Goal: Information Seeking & Learning: Check status

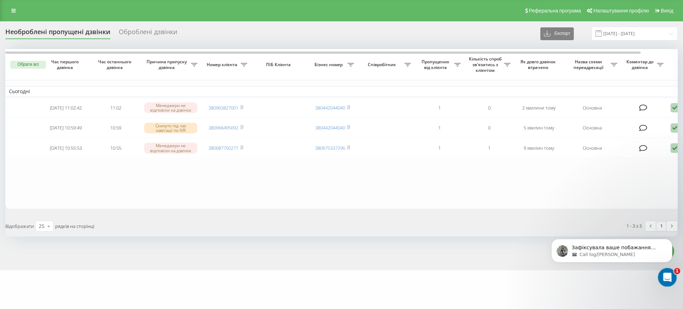
click at [672, 278] on div "Открыть службу сообщений Intercom" at bounding box center [665, 276] width 23 height 23
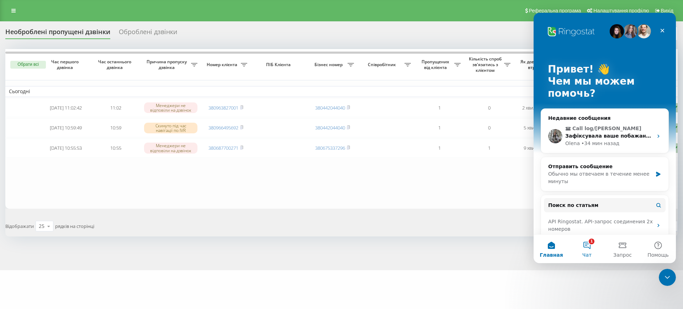
click at [587, 246] on button "1 Чат" at bounding box center [587, 249] width 36 height 28
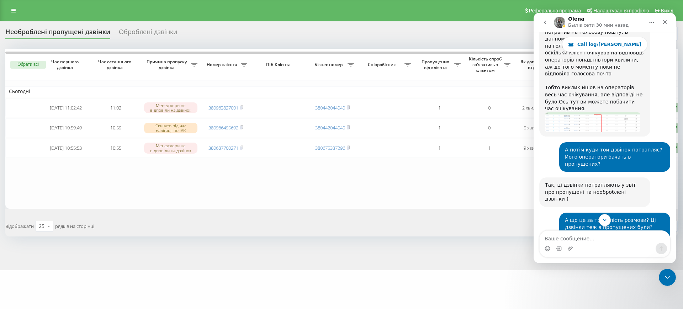
scroll to position [10937, 0]
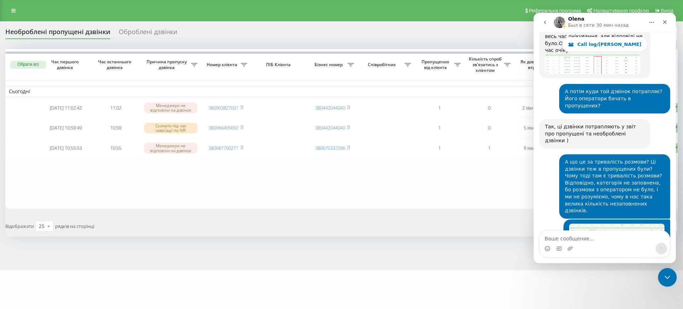
drag, startPoint x: 668, startPoint y: 279, endPoint x: 987, endPoint y: 355, distance: 327.9
click at [668, 279] on icon "Закрыть службу сообщений Intercom" at bounding box center [666, 276] width 9 height 9
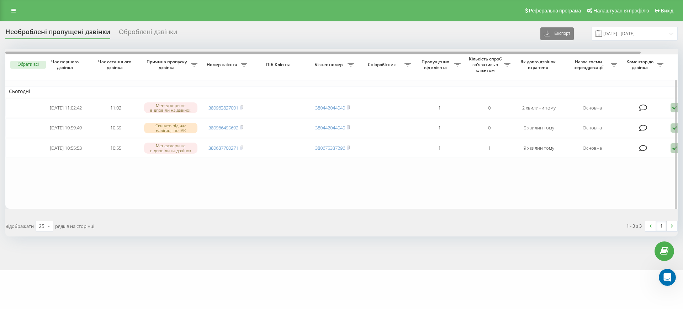
scroll to position [10925, 0]
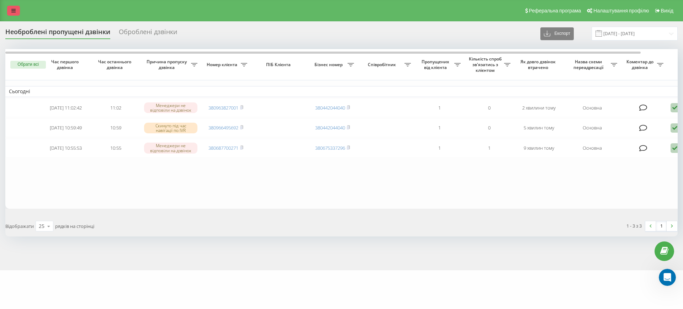
click at [9, 11] on link at bounding box center [13, 11] width 13 height 10
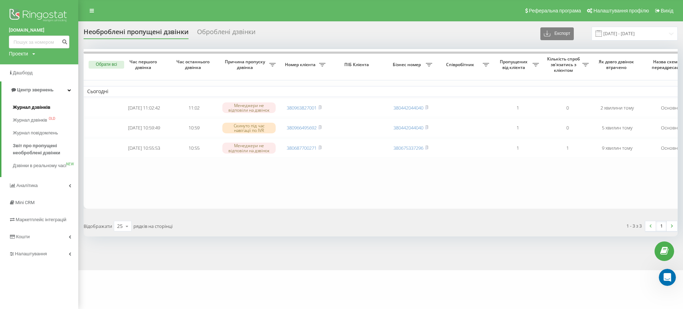
click at [44, 106] on span "Журнал дзвінків" at bounding box center [32, 107] width 38 height 7
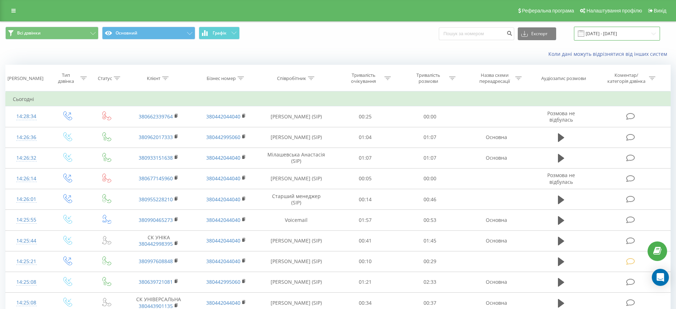
click at [610, 35] on input "[DATE] - [DATE]" at bounding box center [617, 34] width 86 height 14
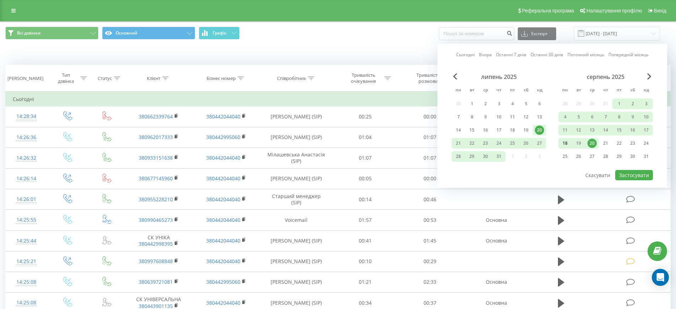
click at [566, 144] on div "18" at bounding box center [564, 143] width 9 height 9
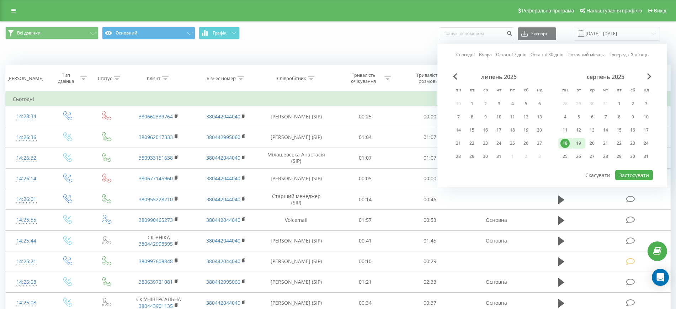
click at [576, 144] on div "19" at bounding box center [578, 143] width 9 height 9
click at [640, 174] on button "Застосувати" at bounding box center [634, 175] width 38 height 10
type input "18.08.2025 - 19.08.2025"
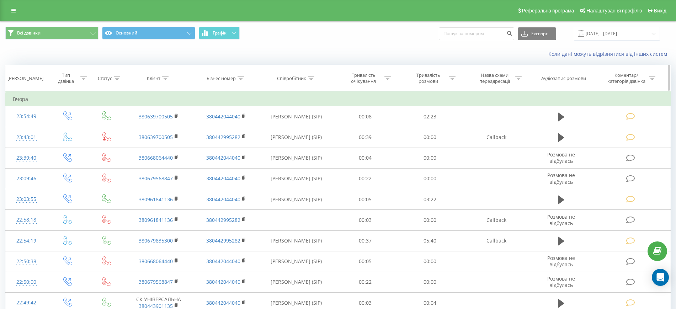
click at [310, 75] on div at bounding box center [311, 78] width 6 height 6
click at [282, 131] on input "text" at bounding box center [296, 129] width 63 height 12
type input "Богомо"
click at [311, 140] on span "OK" at bounding box center [312, 143] width 20 height 11
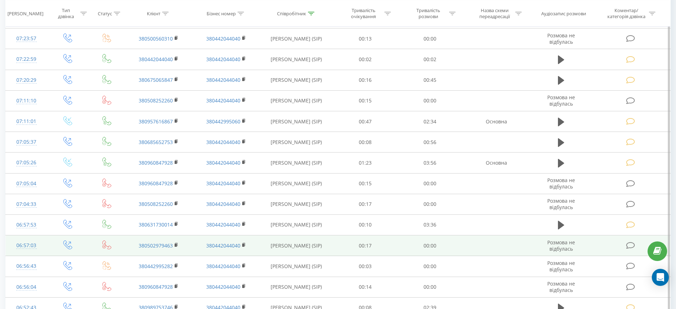
scroll to position [341, 0]
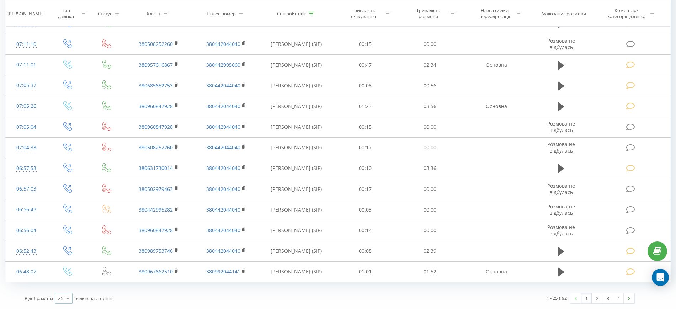
click at [65, 300] on icon at bounding box center [68, 299] width 11 height 14
click at [66, 288] on span "100" at bounding box center [62, 288] width 9 height 7
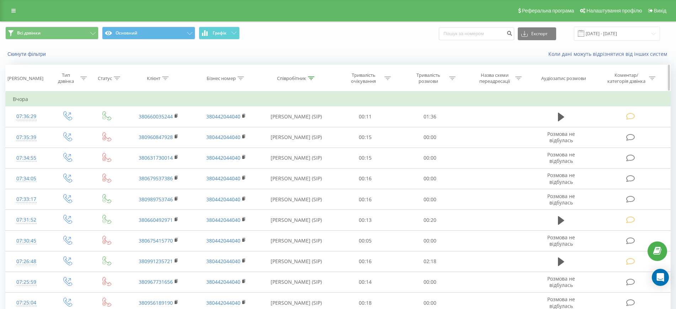
click at [304, 80] on div "Співробітник" at bounding box center [291, 78] width 29 height 6
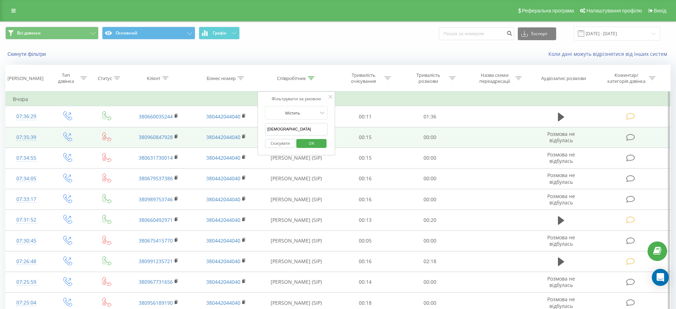
drag, startPoint x: 283, startPoint y: 130, endPoint x: 257, endPoint y: 129, distance: 26.4
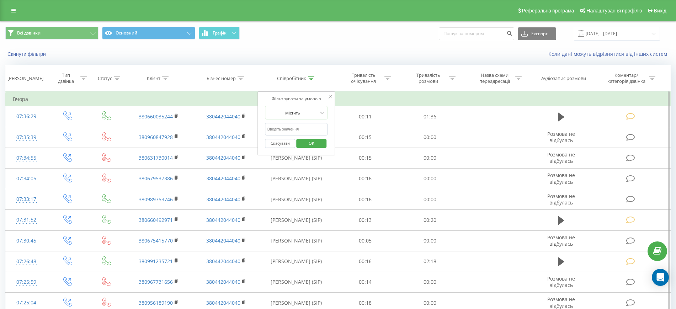
click at [287, 143] on button "Скасувати" at bounding box center [280, 143] width 30 height 9
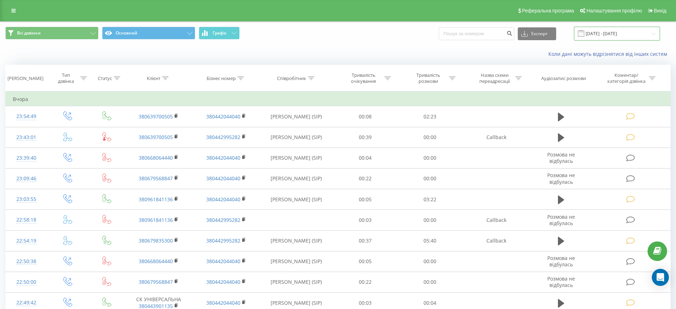
click at [615, 37] on input "18.08.2025 - 19.08.2025" at bounding box center [617, 34] width 86 height 14
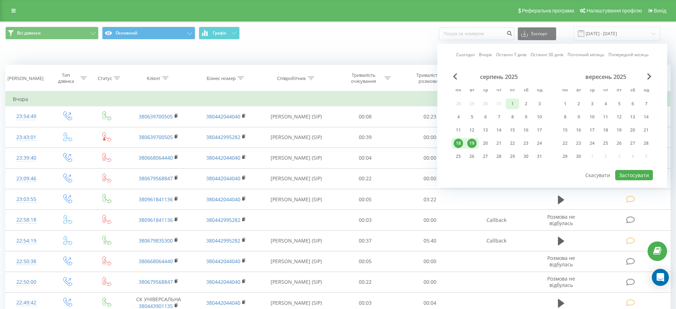
click at [510, 102] on div "1" at bounding box center [512, 103] width 9 height 9
click at [469, 142] on div "19" at bounding box center [471, 143] width 9 height 9
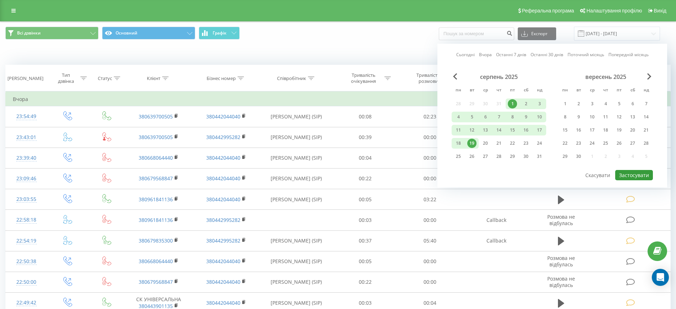
click at [634, 174] on button "Застосувати" at bounding box center [634, 175] width 38 height 10
type input "01.08.2025 - 19.08.2025"
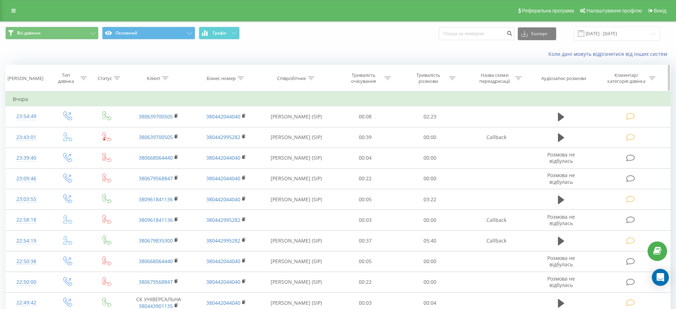
click at [162, 79] on div "Клієнт" at bounding box center [158, 78] width 22 height 6
click at [143, 130] on input "text" at bounding box center [159, 129] width 63 height 12
paste input "380978139615"
click at [177, 145] on span "OK" at bounding box center [174, 143] width 20 height 11
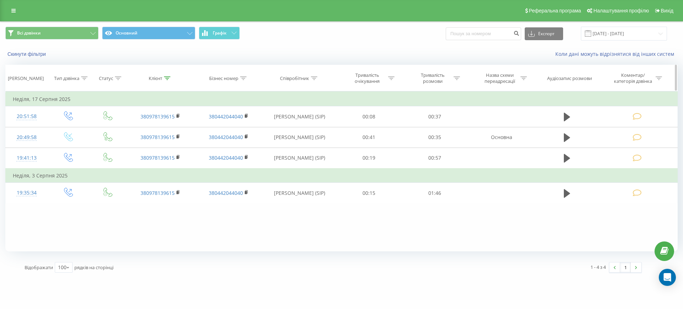
click at [167, 75] on div at bounding box center [167, 78] width 6 height 6
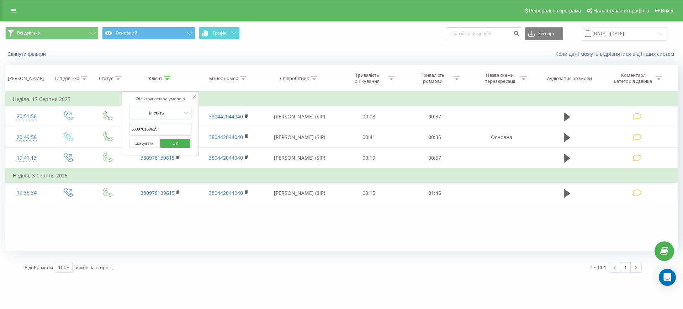
click at [158, 130] on input "380978139615" at bounding box center [160, 129] width 63 height 12
drag, startPoint x: 164, startPoint y: 130, endPoint x: 126, endPoint y: 129, distance: 38.1
click at [126, 129] on div "Фільтрувати за умовою Містить 380978139615 Скасувати OK" at bounding box center [161, 123] width 78 height 64
paste input "(97)524-03-56"
click at [139, 128] on input "380(97)524-03-56" at bounding box center [160, 129] width 63 height 12
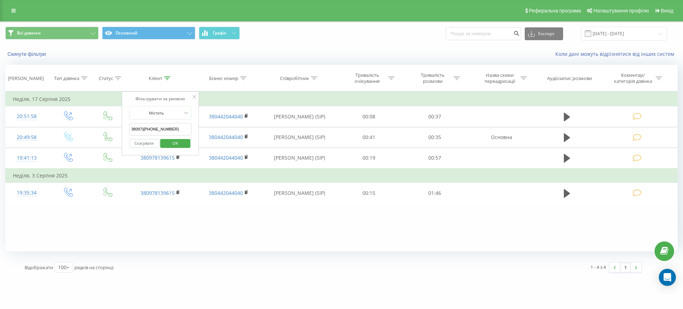
click at [143, 129] on input "38097)524-03-56" at bounding box center [160, 129] width 63 height 12
click at [150, 128] on input "38097524-03-56" at bounding box center [160, 129] width 63 height 12
click at [154, 131] on input "3809752403-56" at bounding box center [160, 129] width 63 height 12
click at [166, 142] on span "OK" at bounding box center [175, 143] width 20 height 11
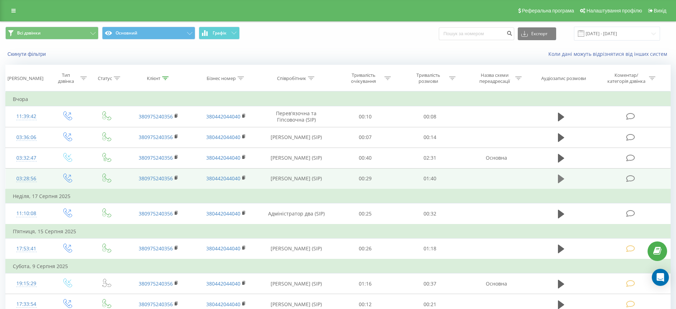
click at [560, 177] on icon at bounding box center [561, 179] width 6 height 9
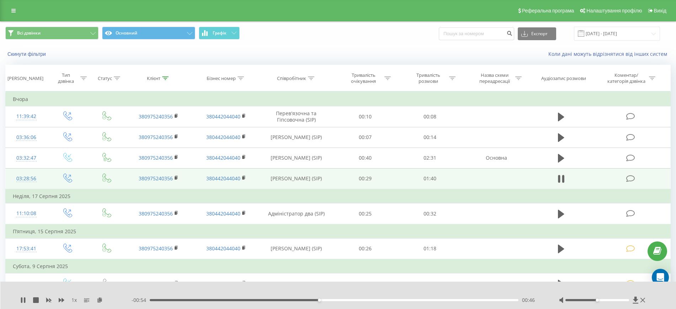
click at [386, 304] on div "1 x - 00:54 00:46 00:46" at bounding box center [338, 295] width 676 height 27
click at [386, 300] on div "00:47" at bounding box center [334, 300] width 369 height 2
click at [644, 299] on icon at bounding box center [642, 300] width 5 height 6
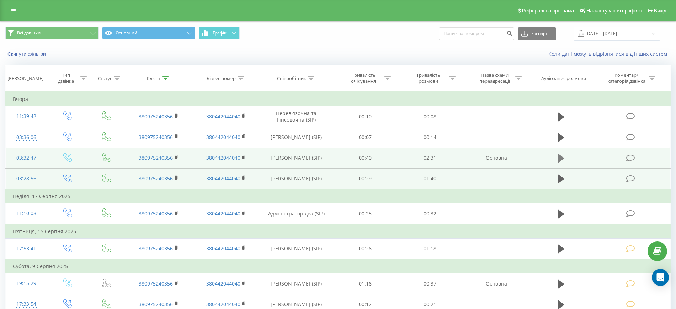
click at [561, 159] on icon at bounding box center [561, 158] width 6 height 9
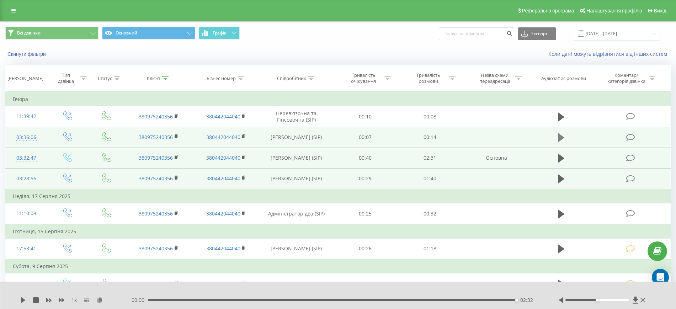
click at [560, 141] on icon at bounding box center [561, 138] width 6 height 10
click at [641, 300] on icon at bounding box center [642, 300] width 5 height 6
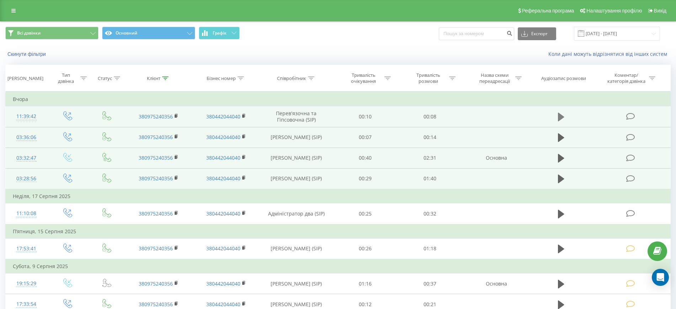
click at [564, 117] on icon at bounding box center [561, 117] width 6 height 10
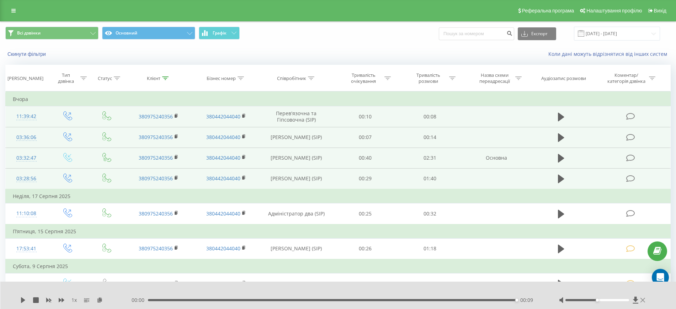
click at [645, 299] on icon at bounding box center [642, 300] width 5 height 6
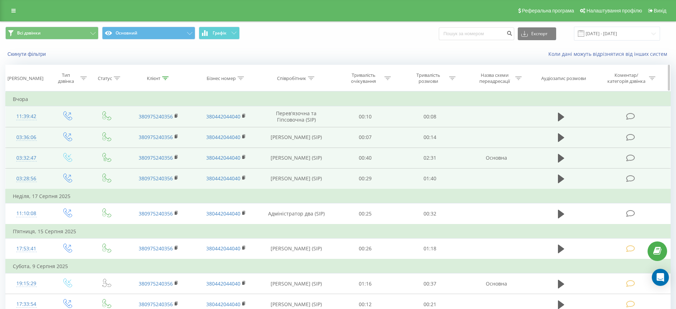
click at [163, 79] on icon at bounding box center [165, 78] width 6 height 4
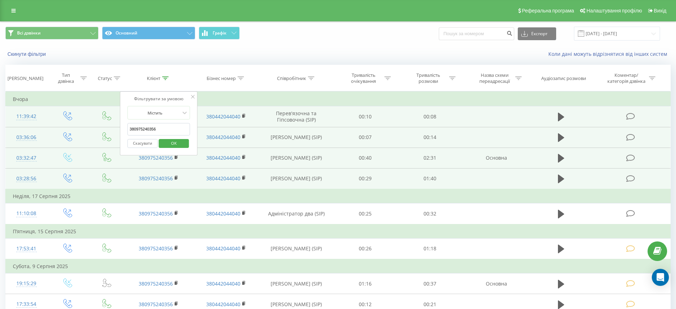
drag, startPoint x: 158, startPoint y: 129, endPoint x: 108, endPoint y: 130, distance: 49.8
click at [108, 130] on table "Фільтрувати за умовою Дорівнює Введіть значення Скасувати OK Фільтрувати за умо…" at bounding box center [337, 296] width 665 height 411
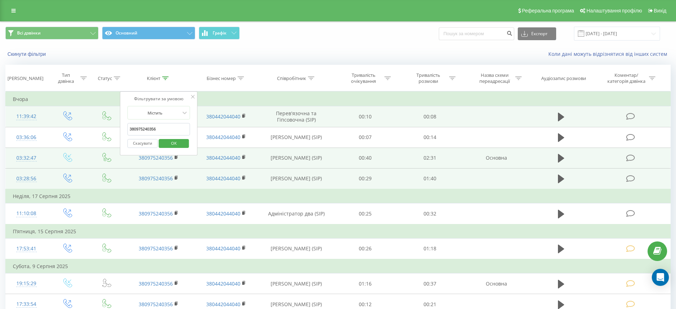
paste input "(96)370-51-68"
click at [137, 129] on input "380(96)370-51-68" at bounding box center [159, 129] width 63 height 12
click at [142, 129] on input "38096)370-51-68" at bounding box center [159, 129] width 63 height 12
click at [149, 129] on input "38096370-51-68" at bounding box center [159, 129] width 63 height 12
click at [153, 131] on input "3809637051-68" at bounding box center [159, 129] width 63 height 12
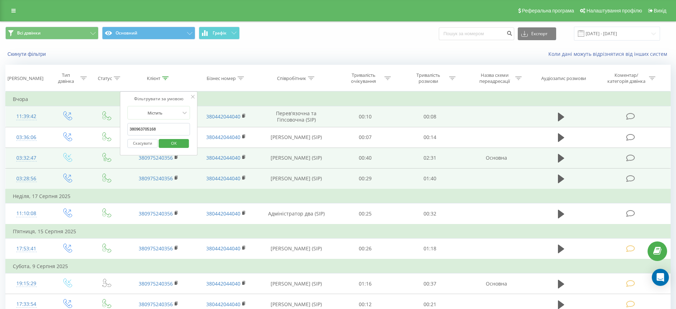
type input "380963705168"
click at [185, 144] on button "OK" at bounding box center [174, 143] width 30 height 9
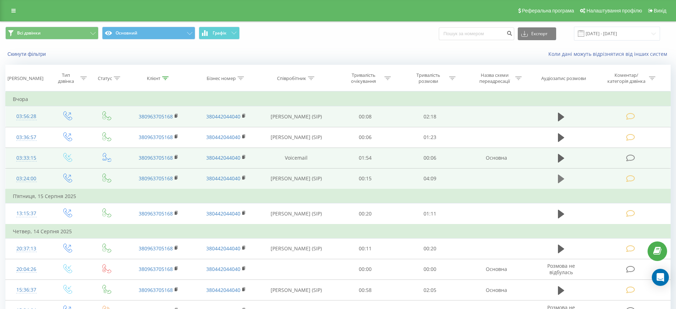
click at [563, 178] on icon at bounding box center [561, 179] width 6 height 9
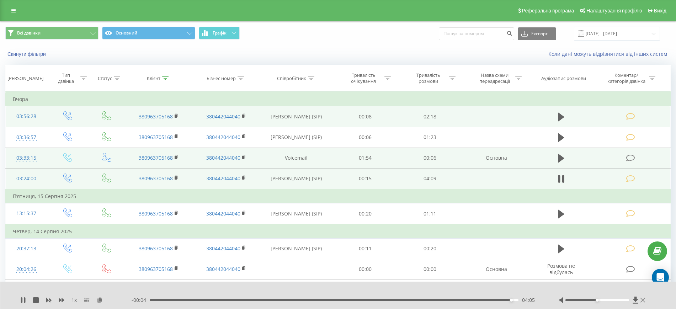
click at [645, 301] on icon at bounding box center [642, 300] width 5 height 6
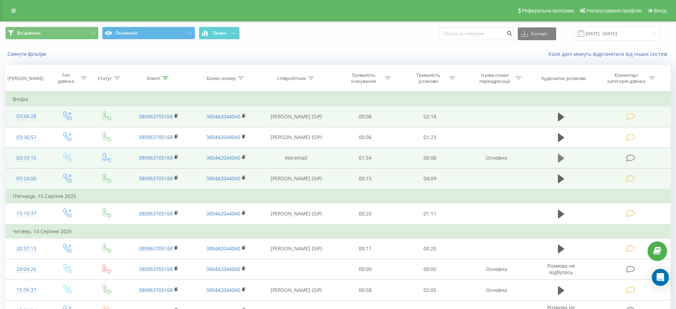
click at [561, 158] on icon at bounding box center [561, 158] width 6 height 9
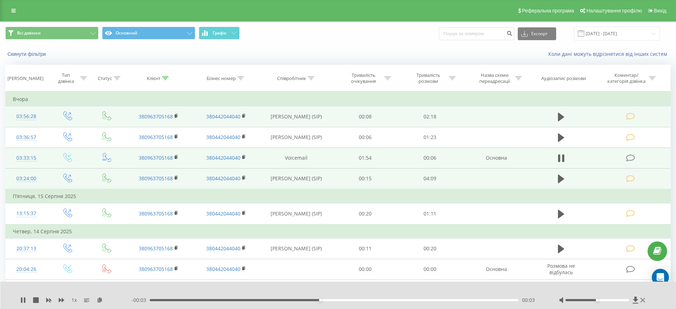
click at [645, 299] on div at bounding box center [603, 300] width 88 height 7
click at [642, 299] on icon at bounding box center [642, 300] width 5 height 5
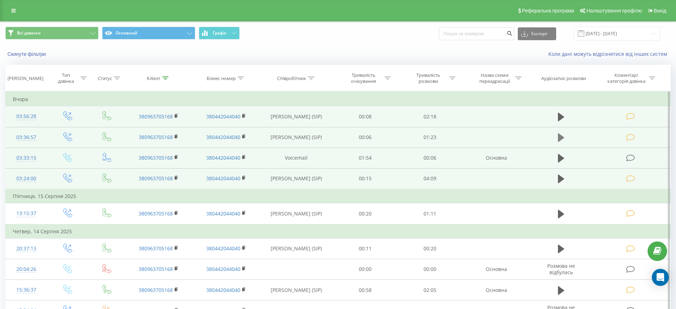
click at [558, 138] on button at bounding box center [561, 137] width 11 height 11
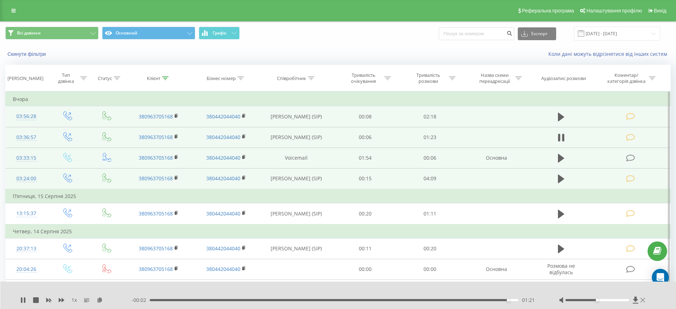
click at [642, 300] on icon at bounding box center [642, 300] width 5 height 6
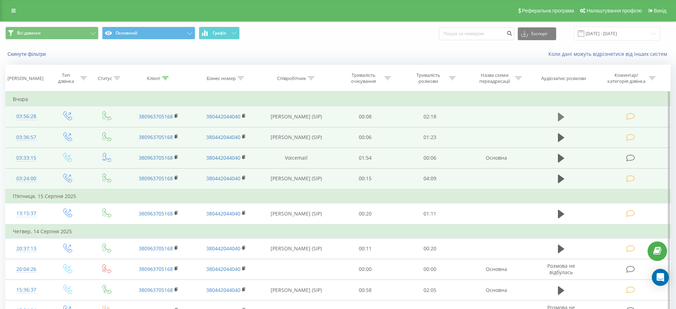
click at [562, 119] on icon at bounding box center [561, 117] width 6 height 10
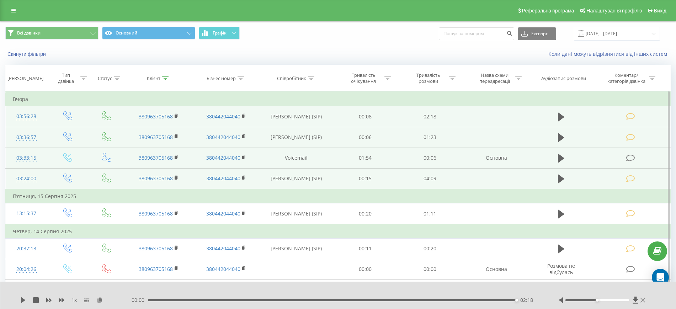
click at [644, 300] on icon at bounding box center [642, 300] width 5 height 6
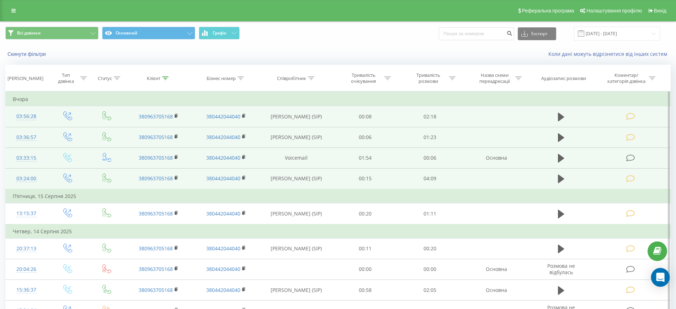
click at [660, 281] on icon "Open Intercom Messenger" at bounding box center [660, 277] width 9 height 9
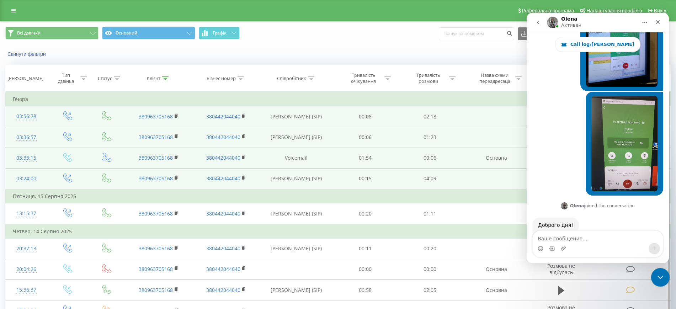
scroll to position [10089, 0]
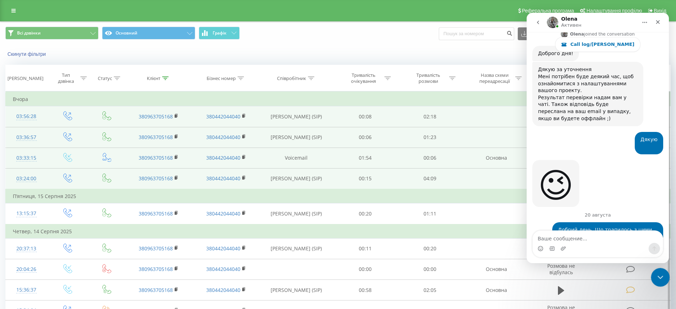
click at [656, 281] on div "Закрыть службу сообщений Intercom" at bounding box center [659, 276] width 17 height 17
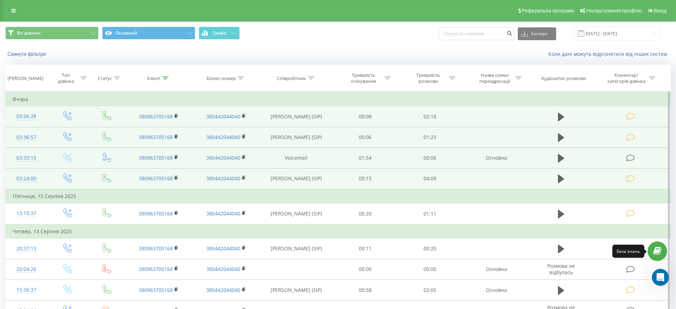
scroll to position [10461, 0]
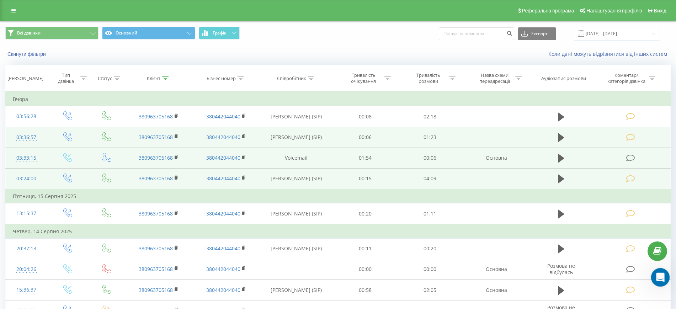
click at [656, 279] on div "Открыть службу сообщений Intercom" at bounding box center [658, 276] width 23 height 23
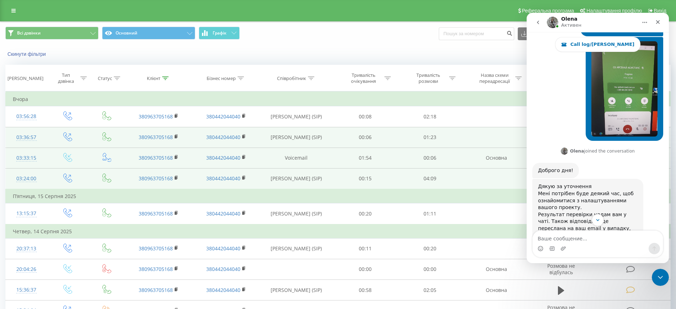
scroll to position [10017, 0]
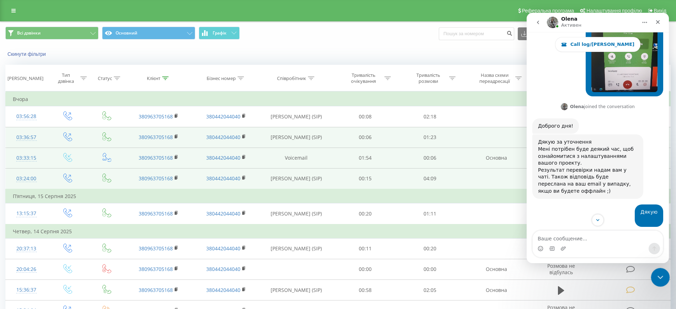
click at [659, 280] on icon "Закрыть службу сообщений Intercom" at bounding box center [659, 276] width 9 height 9
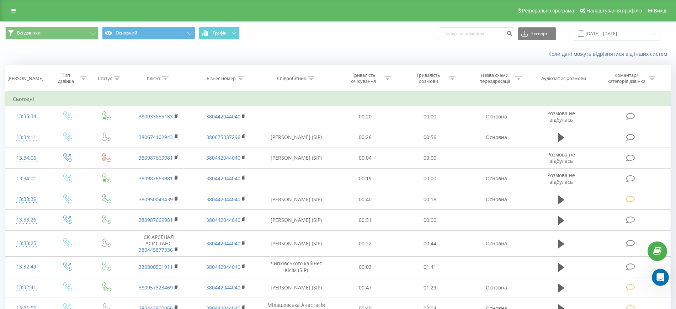
scroll to position [10698, 0]
click at [19, 9] on link at bounding box center [13, 11] width 13 height 10
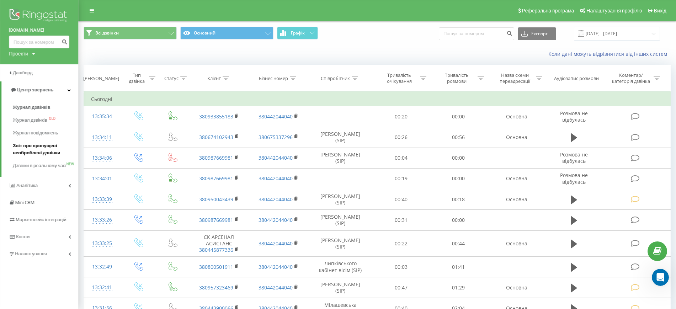
click at [30, 154] on span "Звіт про пропущені необроблені дзвінки" at bounding box center [44, 149] width 62 height 14
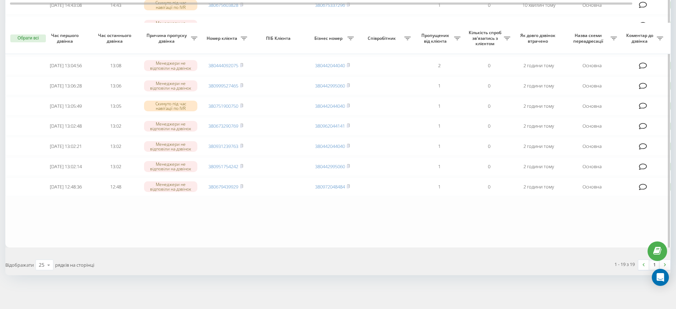
scroll to position [311, 0]
click at [656, 248] on icon at bounding box center [657, 251] width 8 height 7
click at [663, 276] on icon "Open Intercom Messenger" at bounding box center [660, 277] width 8 height 9
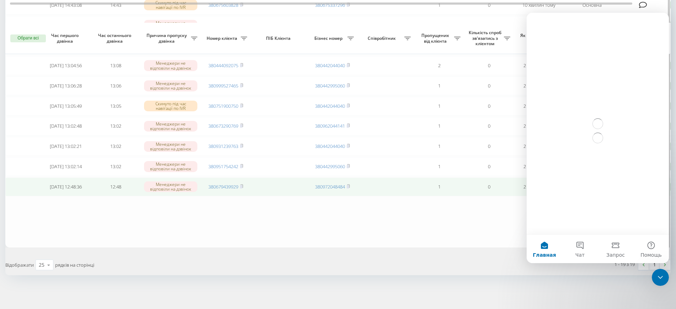
scroll to position [0, 0]
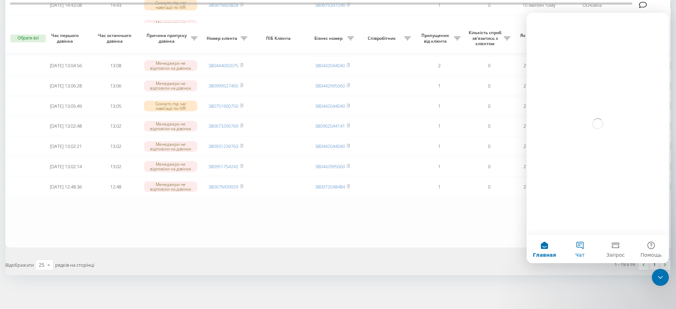
click at [581, 250] on button "Чат" at bounding box center [580, 249] width 36 height 28
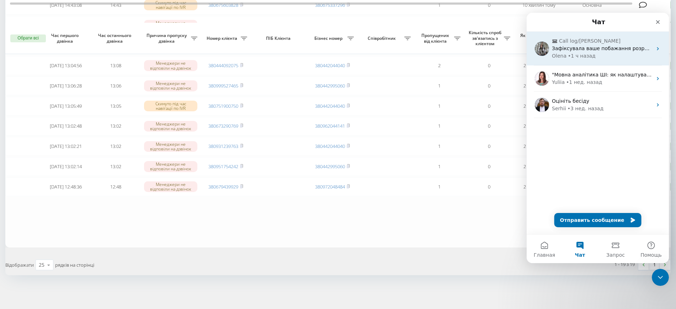
click at [592, 53] on div "Olena • 1 ч назад" at bounding box center [602, 55] width 100 height 7
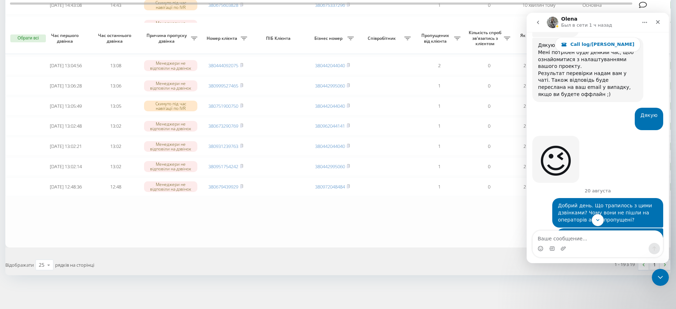
scroll to position [10106, 0]
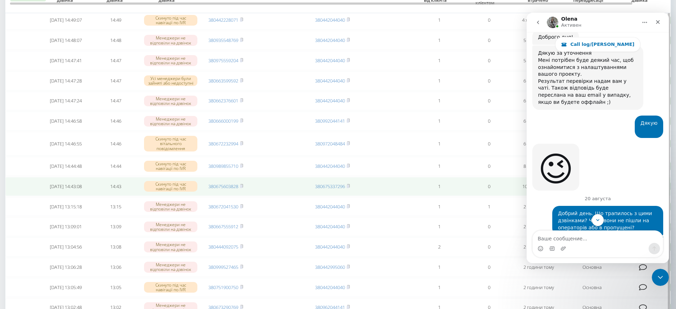
scroll to position [89, 0]
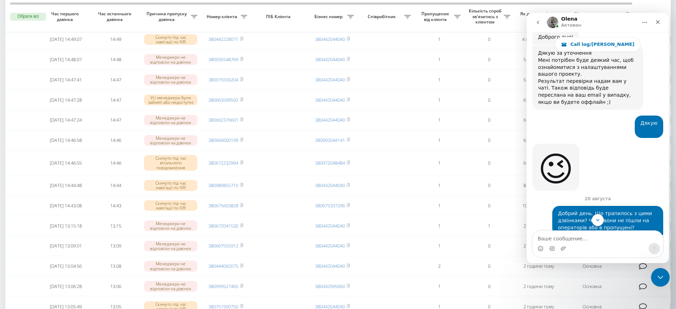
click at [658, 276] on icon "Закрыть службу сообщений Intercom" at bounding box center [659, 276] width 9 height 9
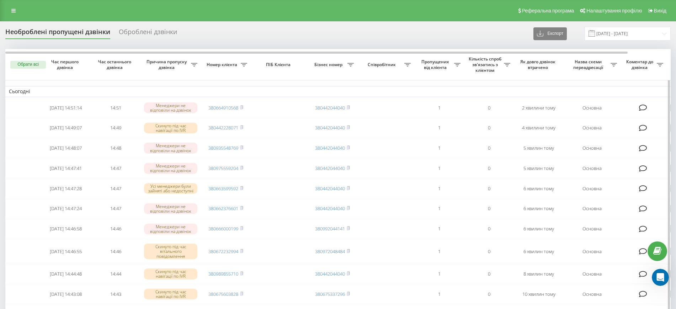
scroll to position [10461, 0]
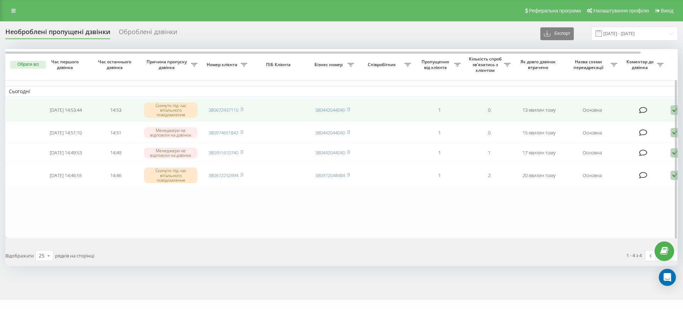
click at [643, 111] on icon at bounding box center [643, 110] width 8 height 7
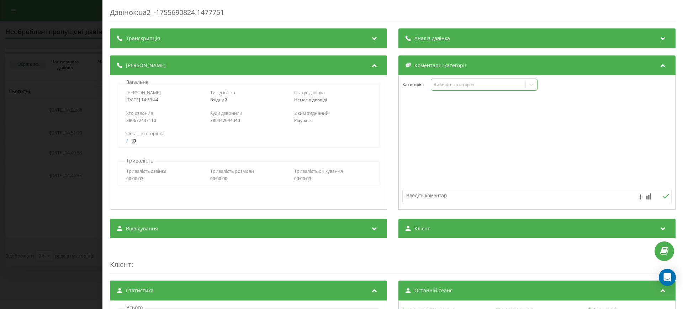
click at [528, 85] on icon at bounding box center [531, 84] width 7 height 7
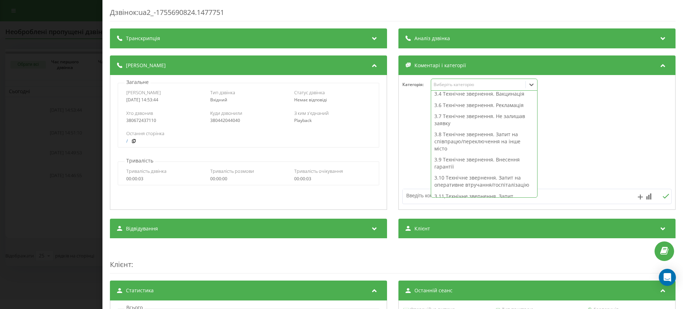
scroll to position [137, 0]
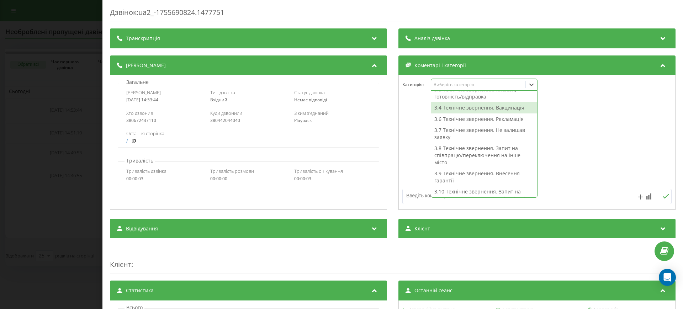
click at [53, 96] on div "Дзвінок : ua2_-1755690824.1477751 Транскрипція Для AI-аналізу майбутніх дзвінкі…" at bounding box center [341, 154] width 683 height 309
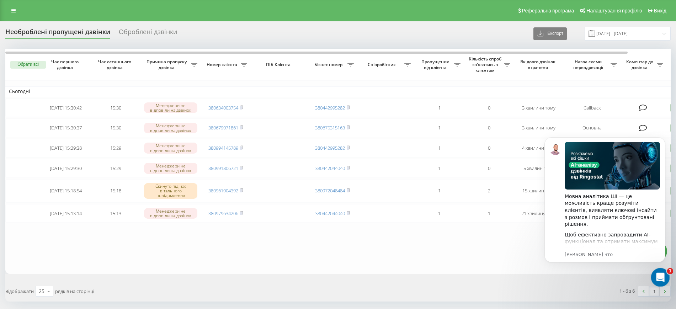
click html
click at [657, 276] on icon "Открыть службу сообщений Intercom" at bounding box center [660, 277] width 12 height 12
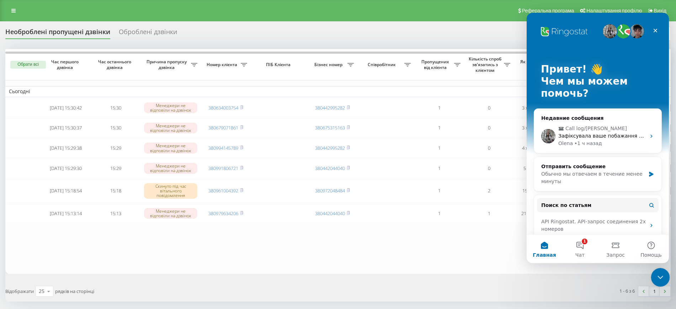
drag, startPoint x: 658, startPoint y: 278, endPoint x: 1195, endPoint y: 566, distance: 609.4
click at [658, 278] on icon "Закрыть службу сообщений Intercom" at bounding box center [659, 276] width 9 height 9
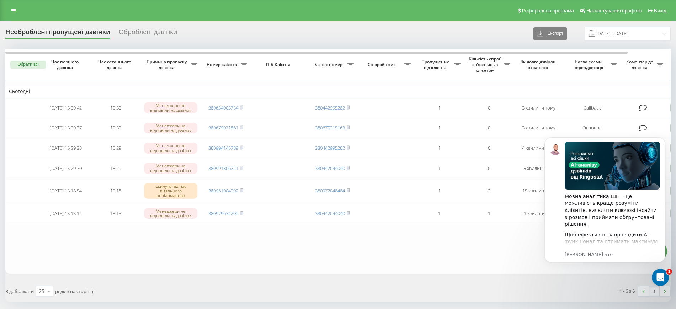
click at [382, 246] on table "Сьогодні [DATE] 15:30:42 15:30 Менеджери не відповіли на дзвінок 380634003754 3…" at bounding box center [360, 161] width 711 height 225
click at [660, 281] on icon "Открыть службу сообщений Intercom" at bounding box center [660, 277] width 12 height 12
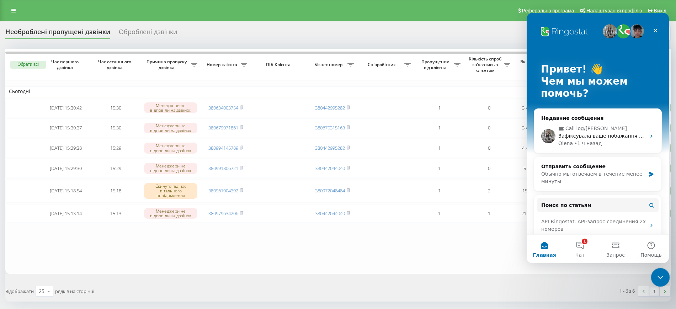
click at [660, 281] on div "Закрыть службу сообщений Intercom" at bounding box center [659, 276] width 17 height 17
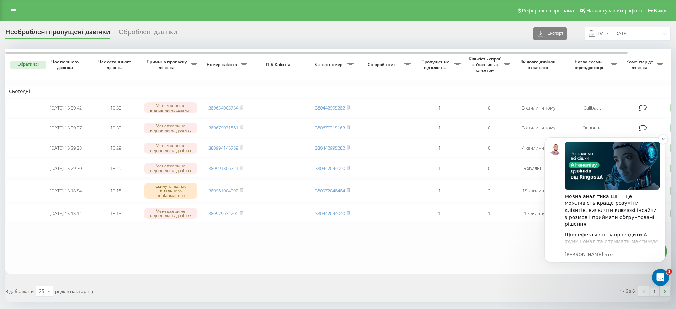
click at [613, 168] on img "Message content" at bounding box center [612, 166] width 95 height 48
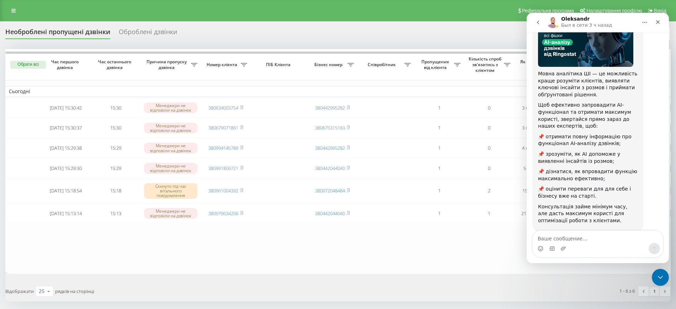
scroll to position [70, 0]
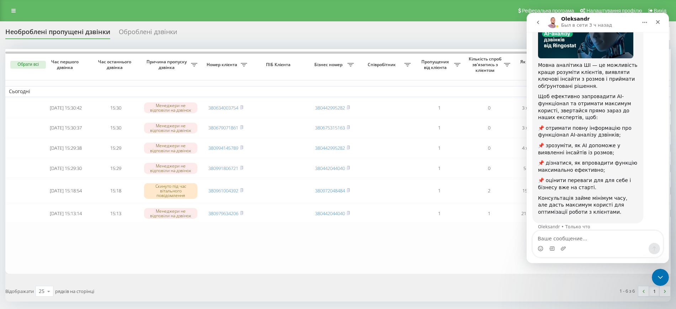
click at [542, 22] on button "go back" at bounding box center [538, 23] width 14 height 14
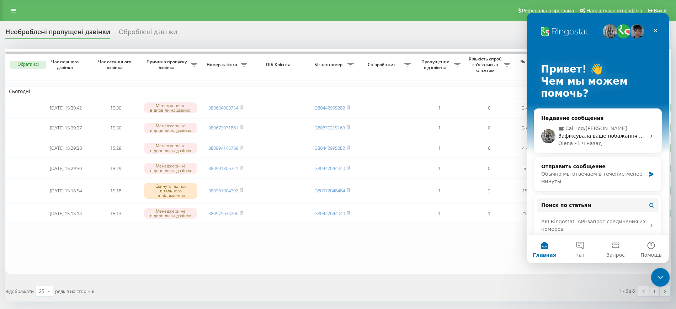
click at [664, 276] on div "Закрыть службу сообщений Intercom" at bounding box center [659, 276] width 17 height 17
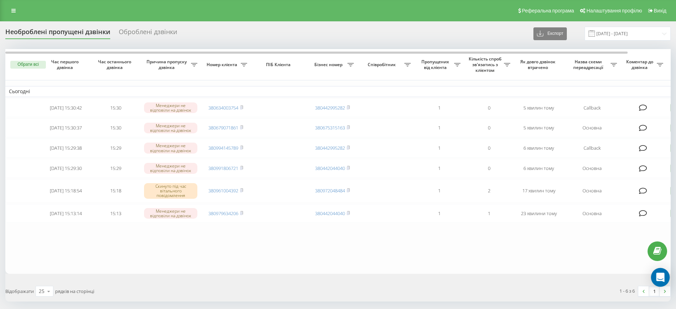
click at [663, 282] on div "Open Intercom Messenger" at bounding box center [660, 277] width 19 height 19
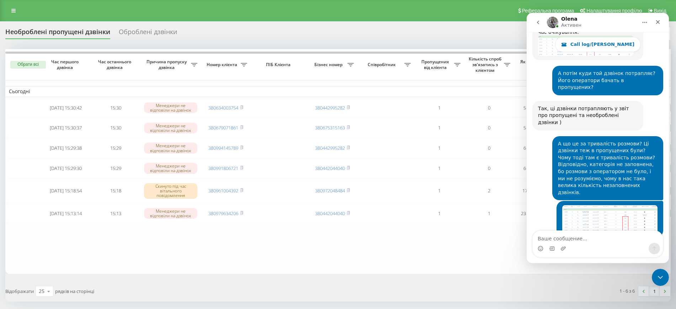
scroll to position [10461, 0]
